Goal: Navigation & Orientation: Go to known website

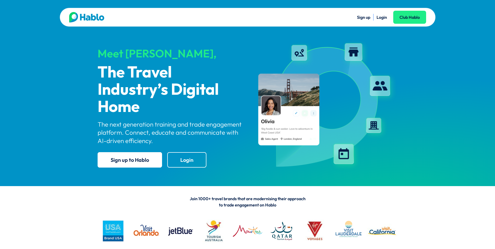
click at [383, 17] on link "Login" at bounding box center [381, 17] width 10 height 5
click at [382, 18] on link "Login" at bounding box center [381, 17] width 10 height 5
click at [385, 19] on link "Login" at bounding box center [381, 17] width 10 height 5
